Goal: Information Seeking & Learning: Compare options

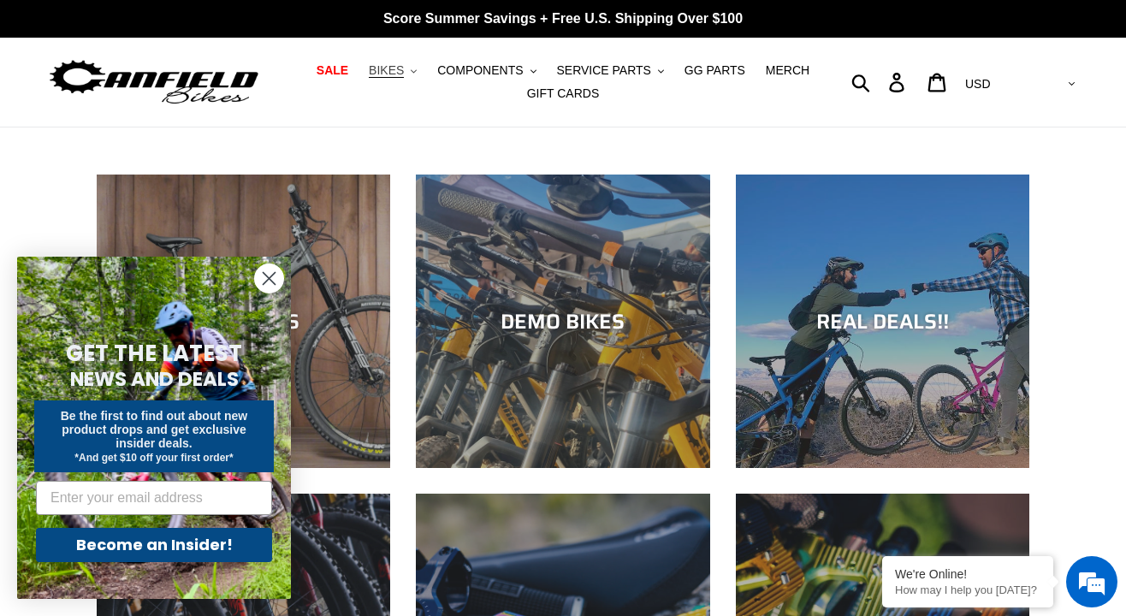
click at [404, 70] on span "BIKES" at bounding box center [386, 70] width 35 height 15
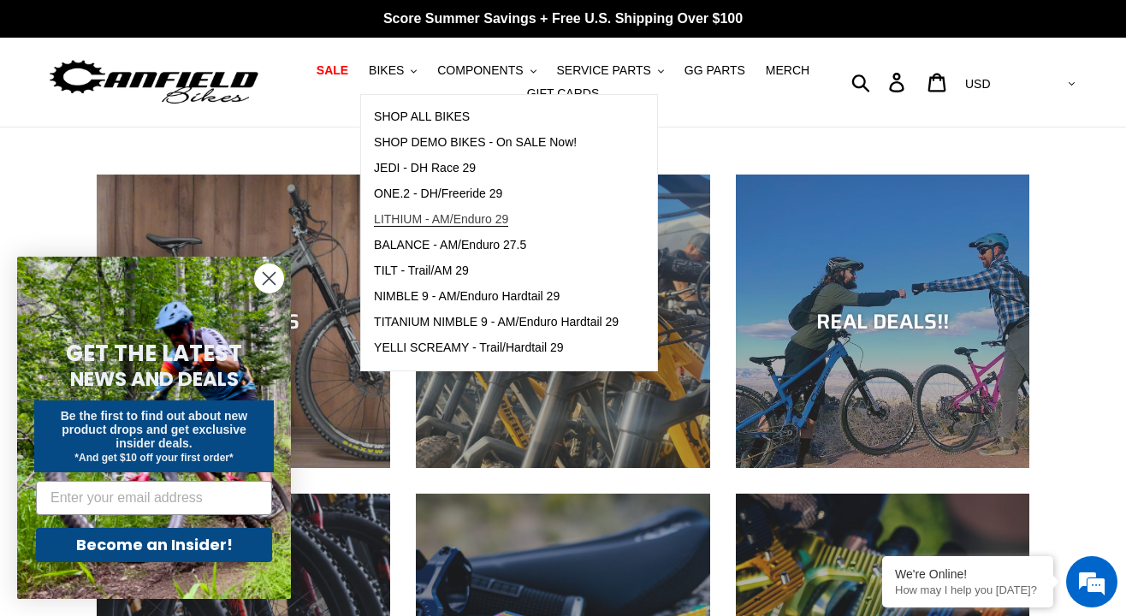
click at [458, 221] on span "LITHIUM - AM/Enduro 29" at bounding box center [441, 219] width 134 height 15
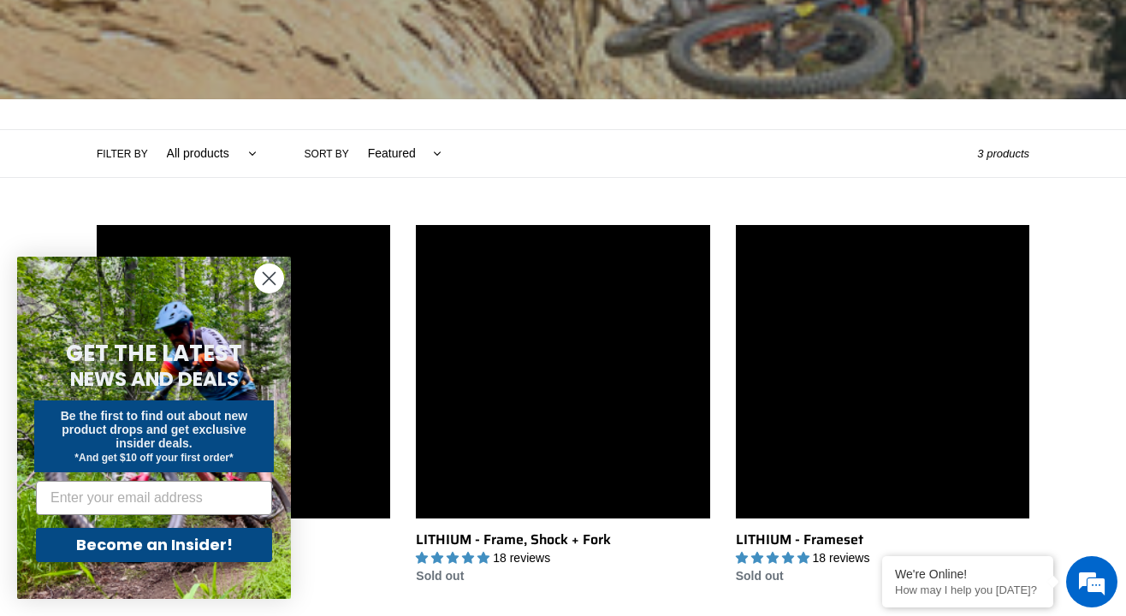
scroll to position [337, 0]
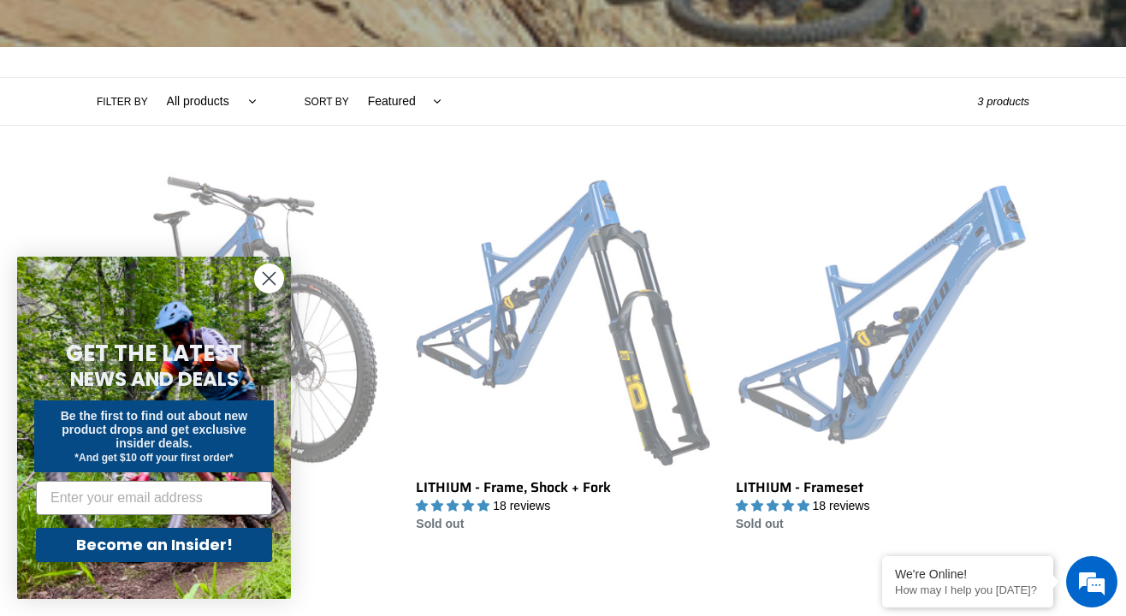
click at [271, 275] on icon "Close dialog" at bounding box center [269, 279] width 12 height 12
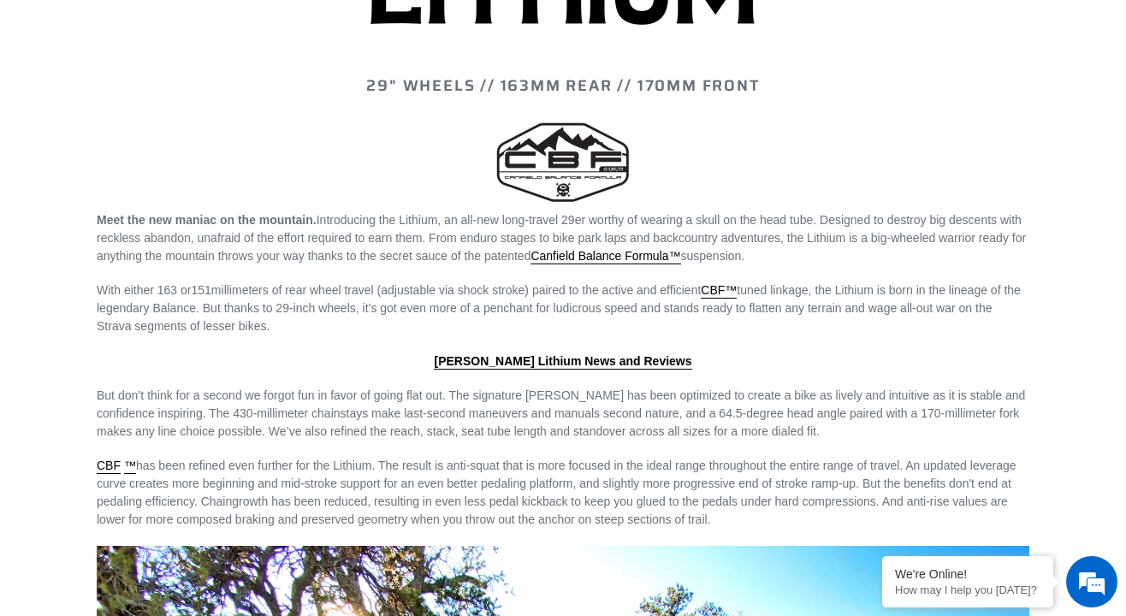
scroll to position [0, 0]
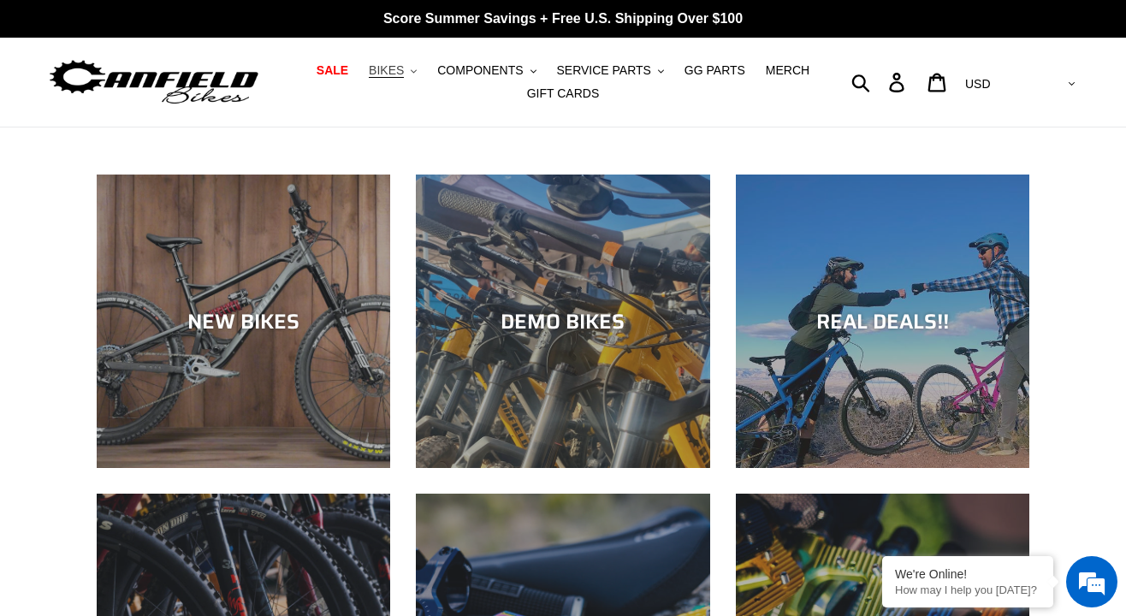
click at [399, 60] on button "BIKES .cls-1{fill:#231f20}" at bounding box center [392, 70] width 65 height 23
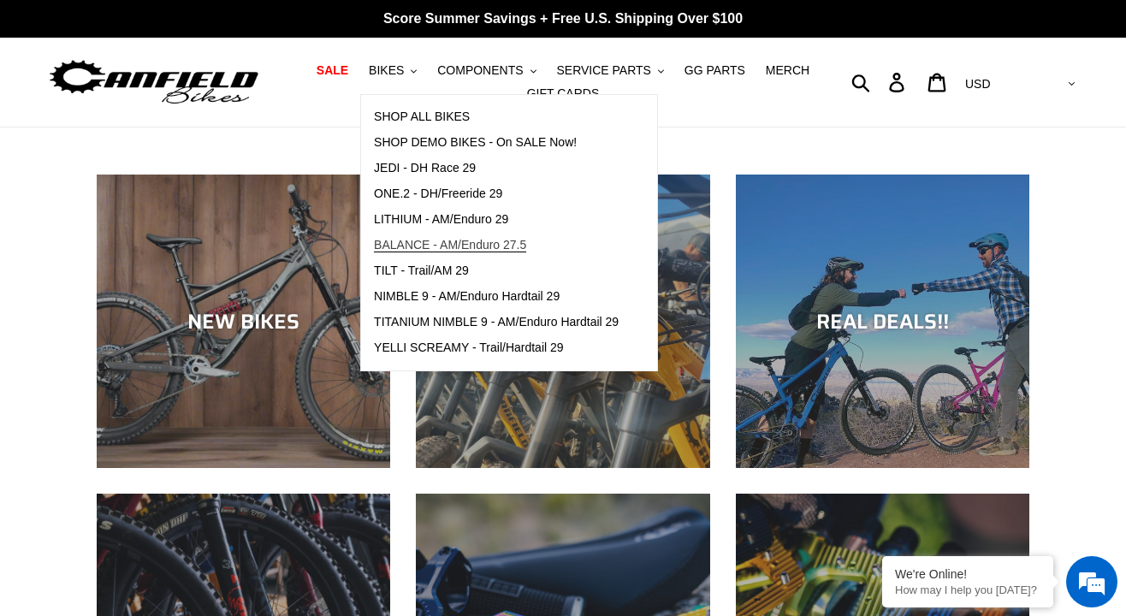
click at [421, 242] on span "BALANCE - AM/Enduro 27.5" at bounding box center [450, 245] width 152 height 15
